Goal: Transaction & Acquisition: Purchase product/service

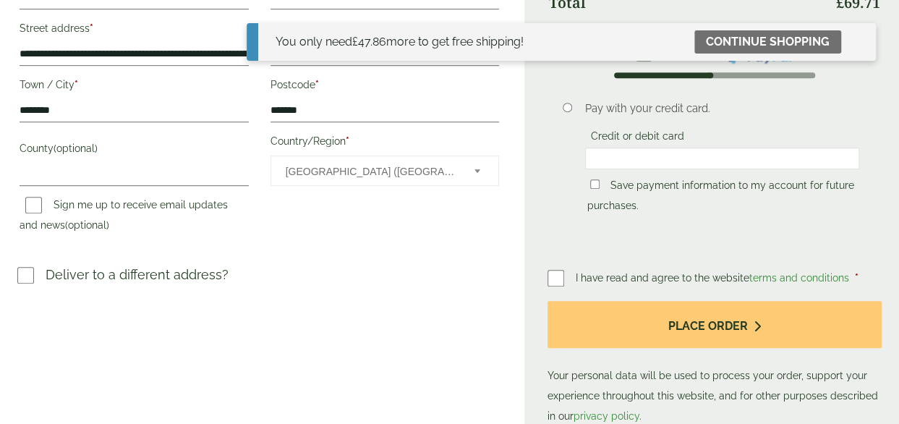
scroll to position [434, 0]
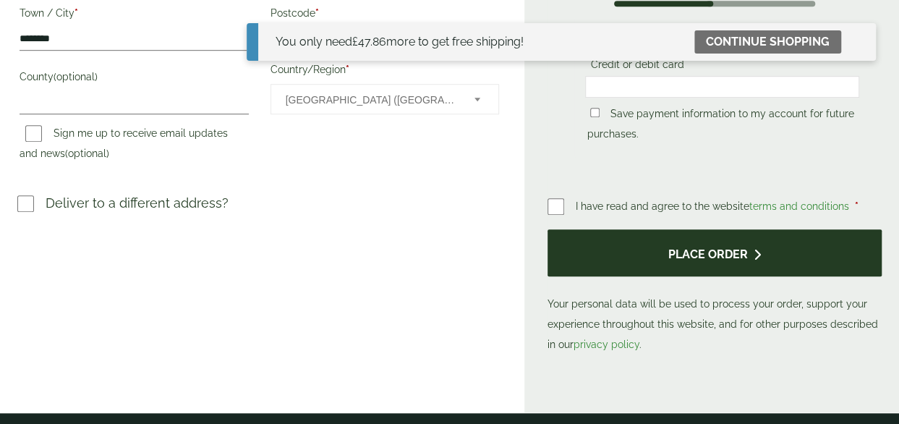
click at [696, 245] on button "Place order" at bounding box center [715, 252] width 334 height 47
click at [711, 247] on button "Place order" at bounding box center [715, 252] width 334 height 47
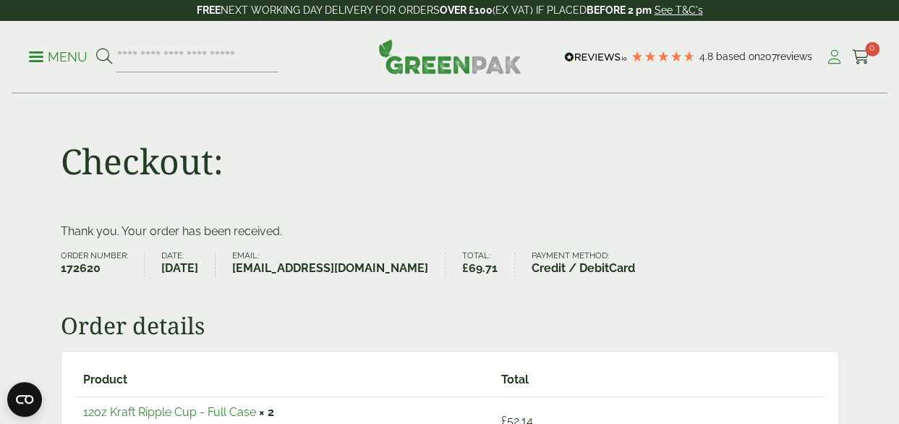
click at [833, 59] on icon at bounding box center [834, 57] width 18 height 14
